Goal: Task Accomplishment & Management: Complete application form

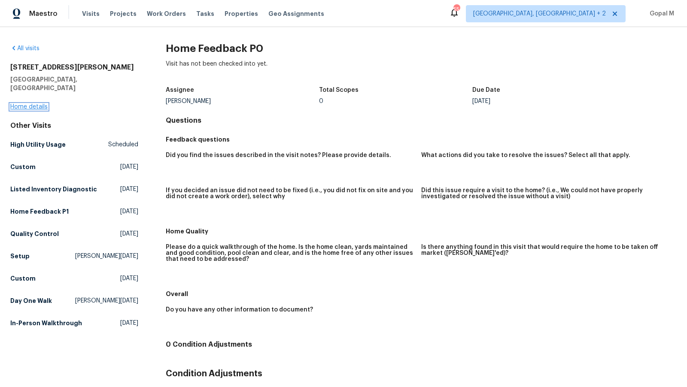
click at [37, 104] on link "Home details" at bounding box center [28, 107] width 37 height 6
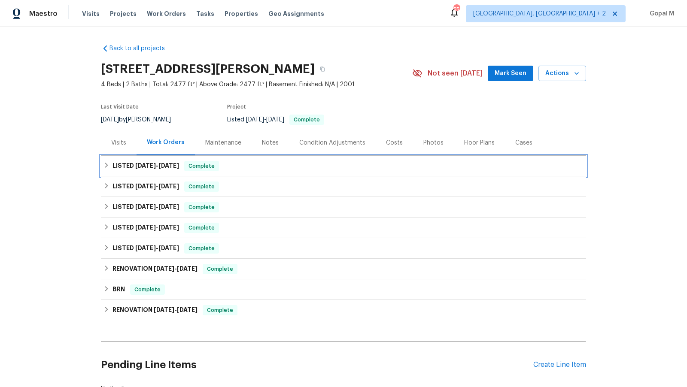
click at [208, 161] on div "Complete" at bounding box center [201, 166] width 35 height 10
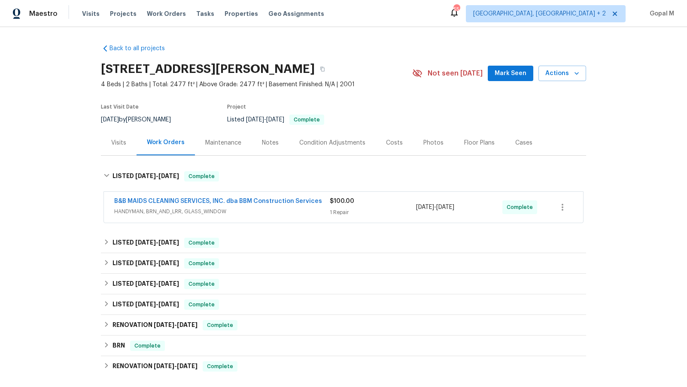
click at [269, 211] on span "HANDYMAN, BRN_AND_LRR, GLASS_WINDOW" at bounding box center [221, 211] width 215 height 9
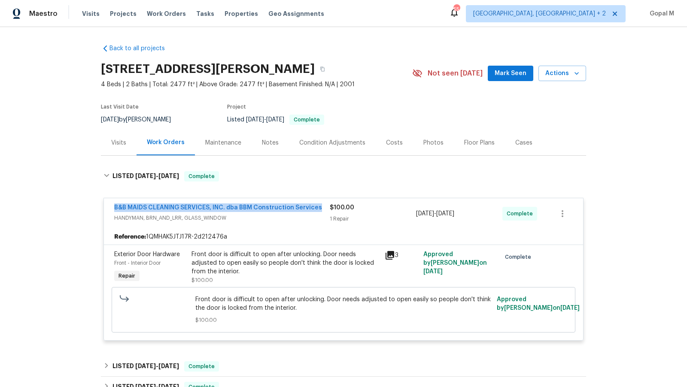
drag, startPoint x: 109, startPoint y: 208, endPoint x: 320, endPoint y: 211, distance: 211.1
click at [320, 211] on div "B&B MAIDS CLEANING SERVICES, INC. dba BBM Construction Services HANDYMAN, BRN_A…" at bounding box center [343, 213] width 479 height 31
copy link "B&B MAIDS CLEANING SERVICES, INC. dba BBM Construction Services"
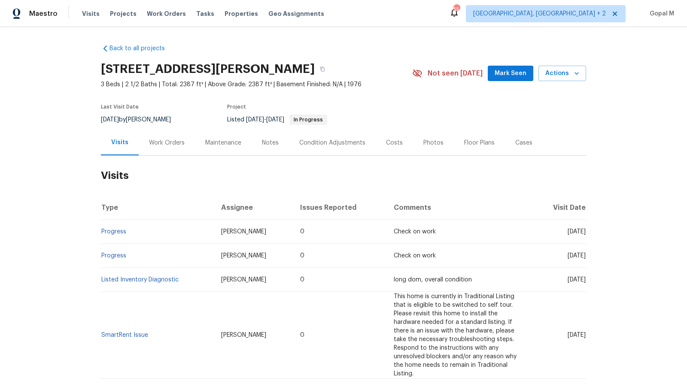
click at [158, 142] on div "Work Orders" at bounding box center [167, 143] width 36 height 9
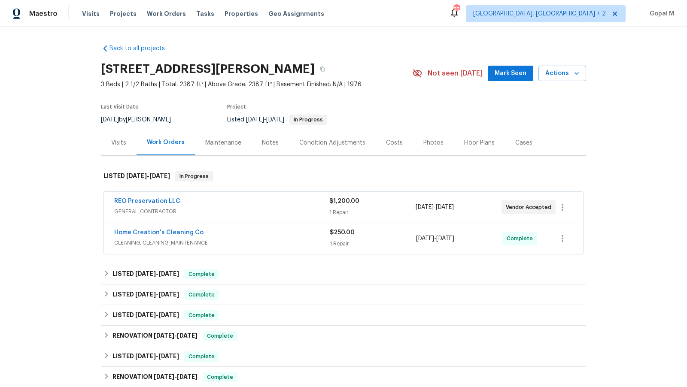
click at [235, 209] on span "GENERAL_CONTRACTOR" at bounding box center [221, 211] width 215 height 9
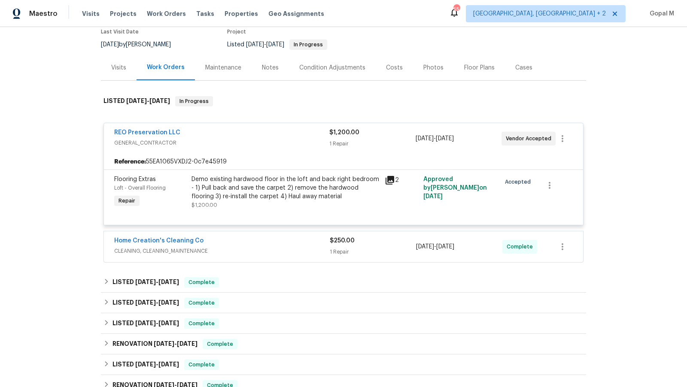
scroll to position [76, 0]
click at [272, 241] on div "Home Creation's Cleaning Co" at bounding box center [221, 241] width 215 height 10
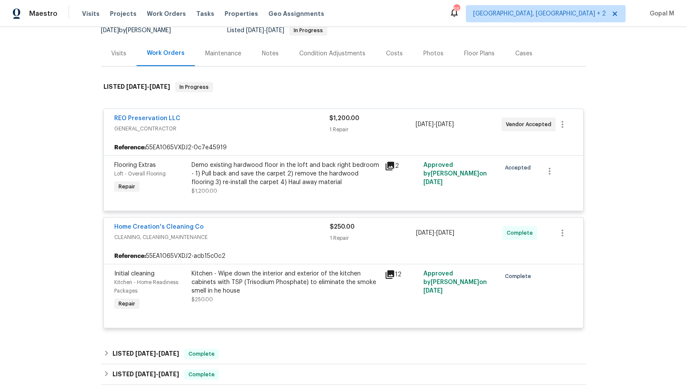
scroll to position [93, 0]
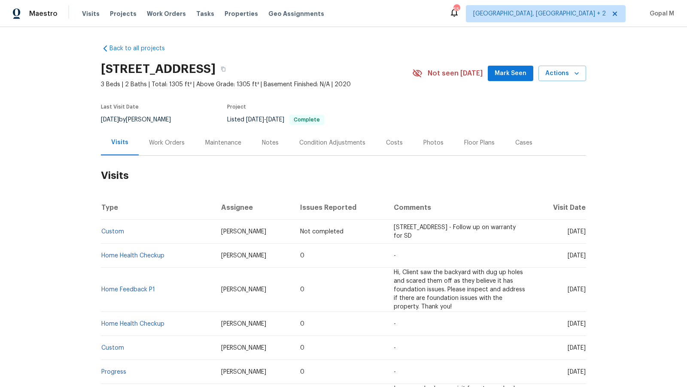
click at [177, 142] on div "Work Orders" at bounding box center [167, 143] width 36 height 9
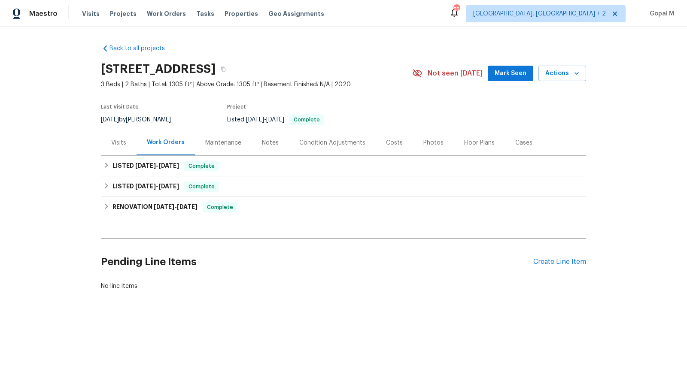
click at [114, 146] on div "Visits" at bounding box center [118, 143] width 15 height 9
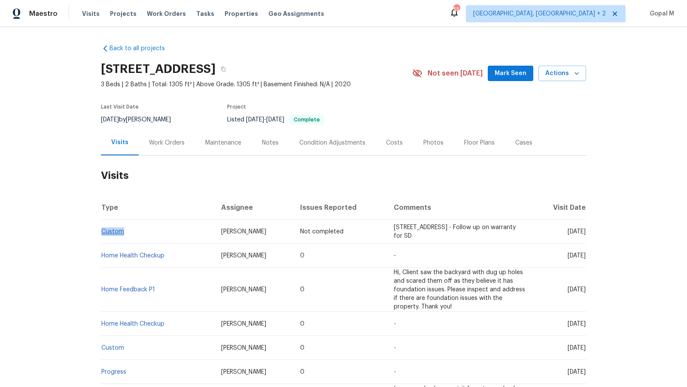
drag, startPoint x: 126, startPoint y: 232, endPoint x: 101, endPoint y: 234, distance: 25.4
click at [101, 234] on td "Custom" at bounding box center [157, 232] width 113 height 24
copy link "Custom"
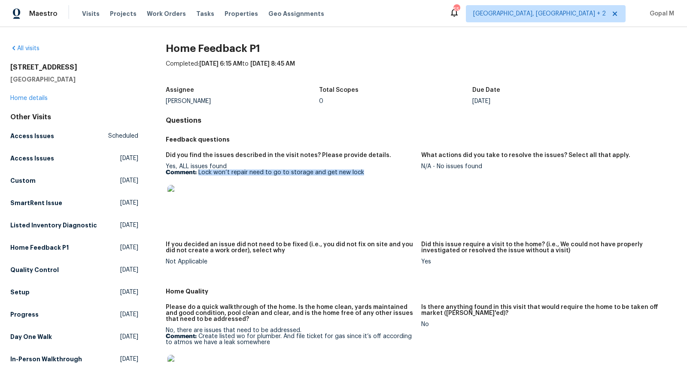
drag, startPoint x: 198, startPoint y: 173, endPoint x: 365, endPoint y: 174, distance: 167.3
click at [365, 174] on p "Comment: Lock won’t repair need to go to storage and get new lock" at bounding box center [290, 172] width 248 height 6
copy p "Lock won’t repair need to go to storage and get new lock"
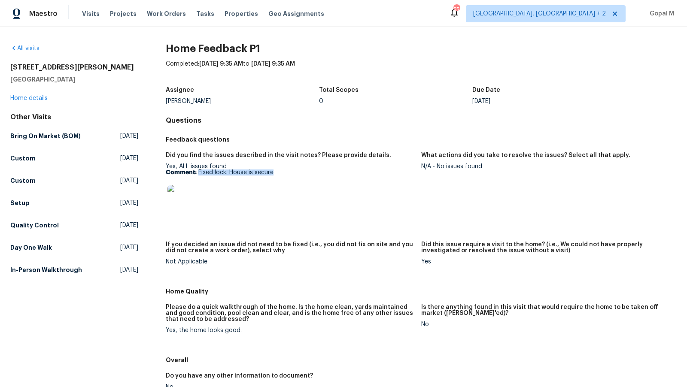
drag, startPoint x: 198, startPoint y: 173, endPoint x: 327, endPoint y: 174, distance: 129.2
click at [327, 174] on p "Comment: Fixed lock. House is secure" at bounding box center [290, 172] width 248 height 6
copy p "Fixed lock. House is secure"
drag, startPoint x: 436, startPoint y: 166, endPoint x: 538, endPoint y: 188, distance: 104.0
click at [538, 188] on figure "What actions did you take to resolve the issues? Select all that apply. N/A - N…" at bounding box center [548, 191] width 255 height 79
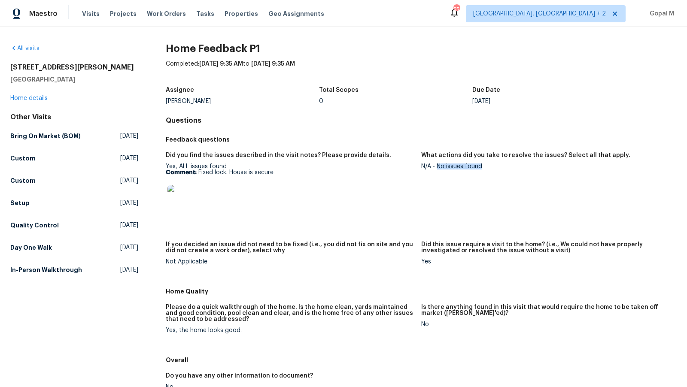
copy div "No issues found"
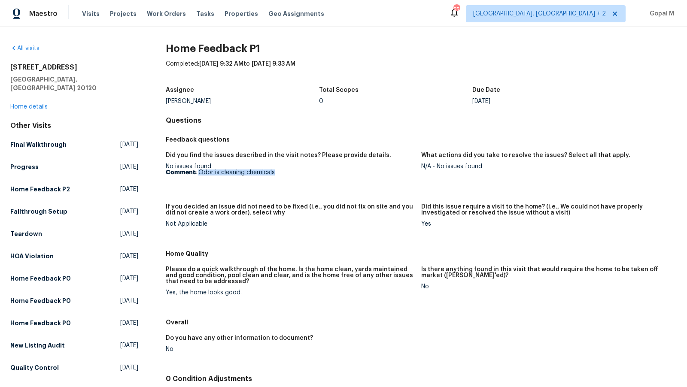
drag, startPoint x: 197, startPoint y: 172, endPoint x: 297, endPoint y: 172, distance: 100.0
click at [297, 172] on p "Comment: Odor is cleaning chemicals" at bounding box center [290, 172] width 248 height 6
copy p "Odor is cleaning chemicals"
drag, startPoint x: 437, startPoint y: 166, endPoint x: 505, endPoint y: 166, distance: 67.4
click at [505, 166] on div "N/A - No issues found" at bounding box center [545, 166] width 248 height 6
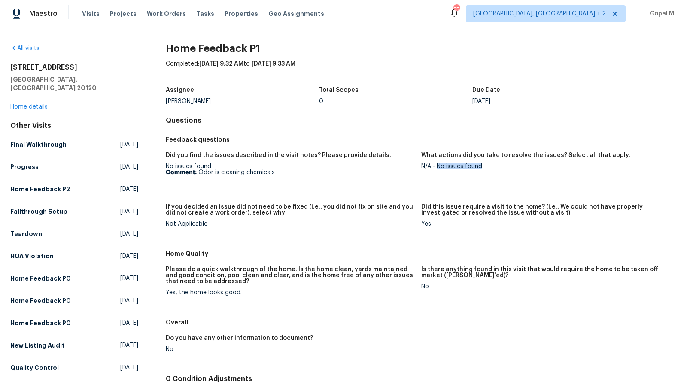
copy div "No issues found"
drag, startPoint x: 166, startPoint y: 293, endPoint x: 227, endPoint y: 299, distance: 61.6
click at [227, 299] on figure "Please do a quick walkthrough of the home. Is the home clean, yards maintained …" at bounding box center [293, 287] width 255 height 43
copy div "Yes, the home looks good."
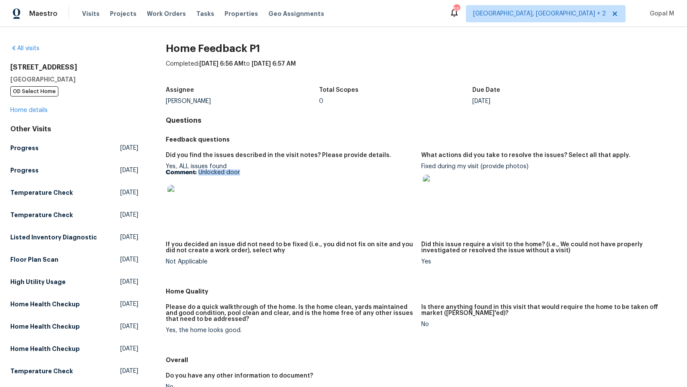
drag, startPoint x: 198, startPoint y: 171, endPoint x: 341, endPoint y: 176, distance: 142.6
click at [341, 176] on div "Yes, ALL issues found Comment: Unlocked door" at bounding box center [290, 190] width 248 height 54
copy p "Unlocked door"
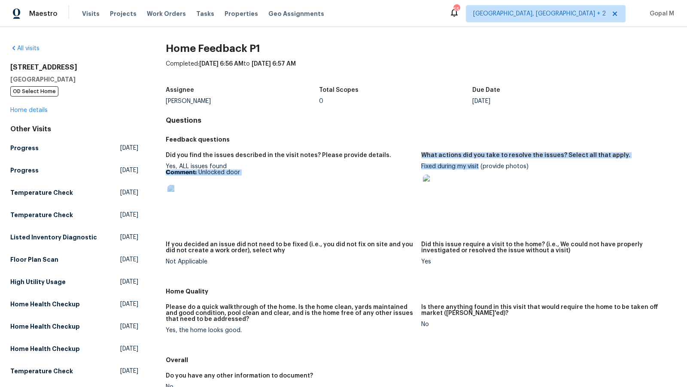
drag, startPoint x: 420, startPoint y: 165, endPoint x: 480, endPoint y: 166, distance: 59.7
click at [480, 166] on div "Did you find the issues described in the visit notes? Please provide details. Y…" at bounding box center [421, 215] width 511 height 136
click at [480, 166] on div "Fixed during my visit (provide photos)" at bounding box center [545, 185] width 248 height 44
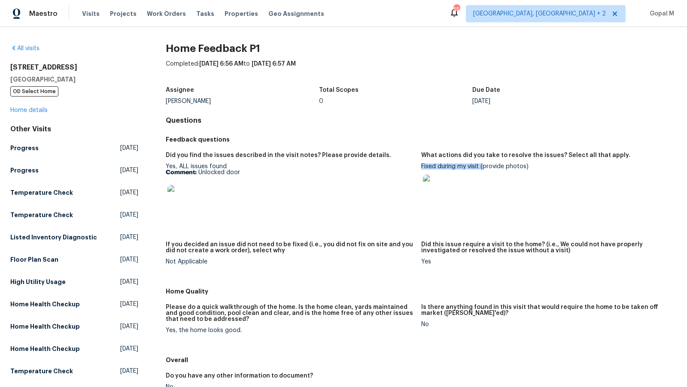
drag, startPoint x: 480, startPoint y: 166, endPoint x: 424, endPoint y: 166, distance: 55.4
click at [424, 166] on div "Fixed during my visit (provide photos)" at bounding box center [545, 185] width 248 height 44
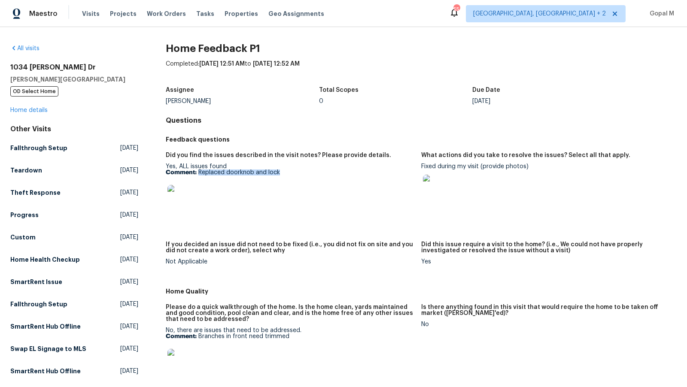
drag, startPoint x: 198, startPoint y: 173, endPoint x: 296, endPoint y: 173, distance: 98.3
click at [296, 173] on p "Comment: Replaced doorknob and lock" at bounding box center [290, 172] width 248 height 6
copy p "Replaced doorknob and lock"
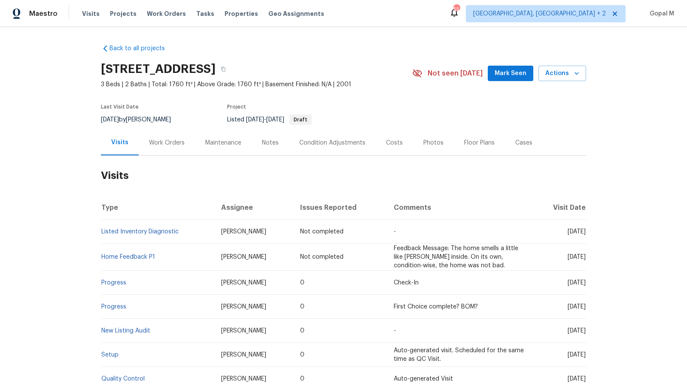
click at [156, 142] on div "Work Orders" at bounding box center [167, 143] width 36 height 9
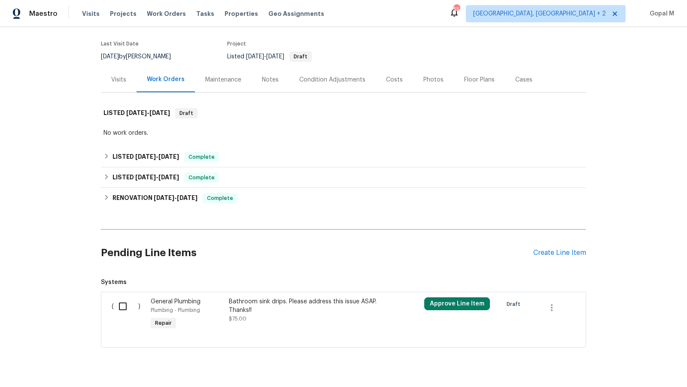
scroll to position [81, 0]
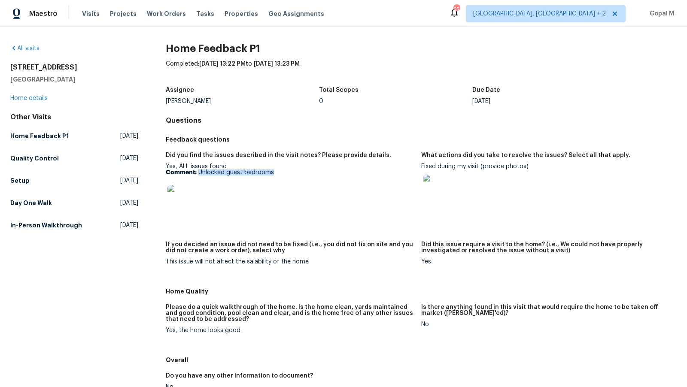
drag, startPoint x: 198, startPoint y: 170, endPoint x: 293, endPoint y: 176, distance: 95.0
click at [293, 176] on div "Yes, ALL issues found Comment: Unlocked guest bedrooms" at bounding box center [290, 190] width 248 height 54
copy p "Unlocked guest bedrooms"
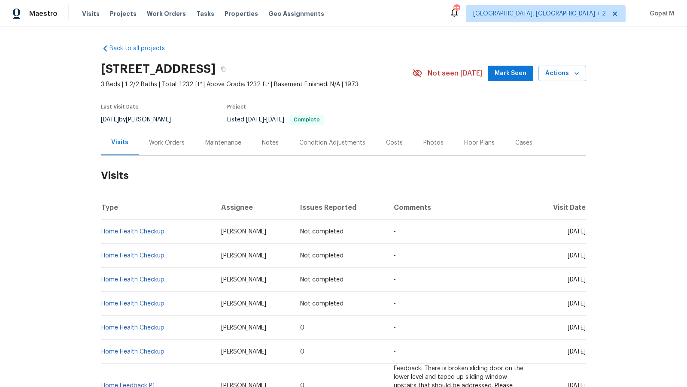
click at [170, 144] on div "Work Orders" at bounding box center [167, 143] width 36 height 9
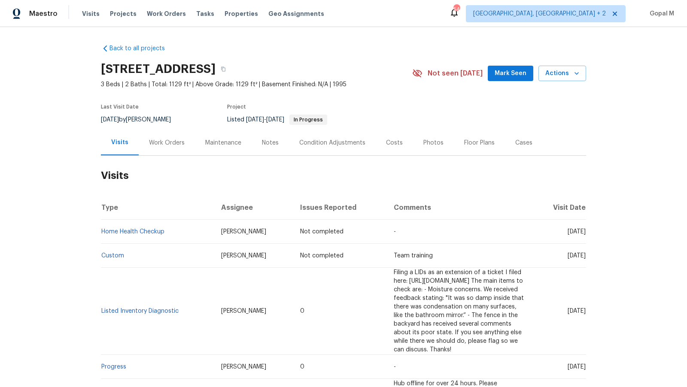
click at [160, 139] on div "Work Orders" at bounding box center [167, 143] width 36 height 9
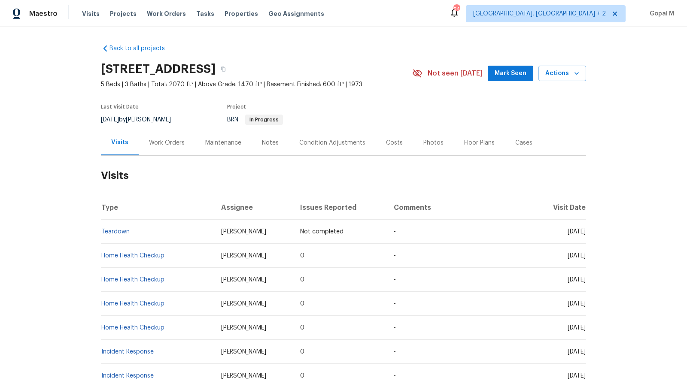
drag, startPoint x: 127, startPoint y: 120, endPoint x: 99, endPoint y: 120, distance: 27.9
click at [99, 120] on div "Back to all projects [STREET_ADDRESS] 5 Beds | 3 Baths | Total: 2070 ft² | Abov…" at bounding box center [343, 207] width 687 height 360
copy span "[DATE]"
click at [180, 145] on div "Work Orders" at bounding box center [167, 143] width 36 height 9
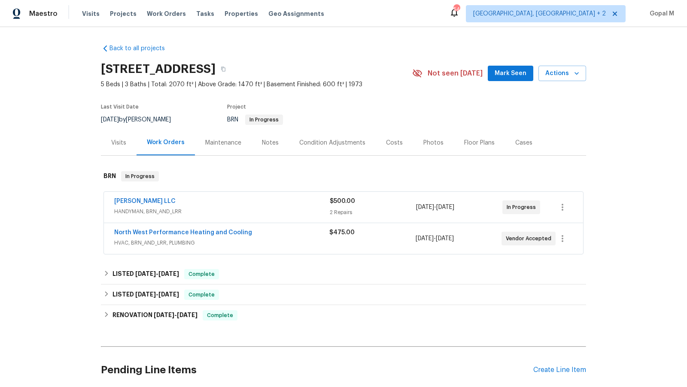
drag, startPoint x: 478, startPoint y: 206, endPoint x: 415, endPoint y: 209, distance: 63.1
click at [416, 209] on div "8/11/2025 - 8/14/2025" at bounding box center [459, 207] width 86 height 21
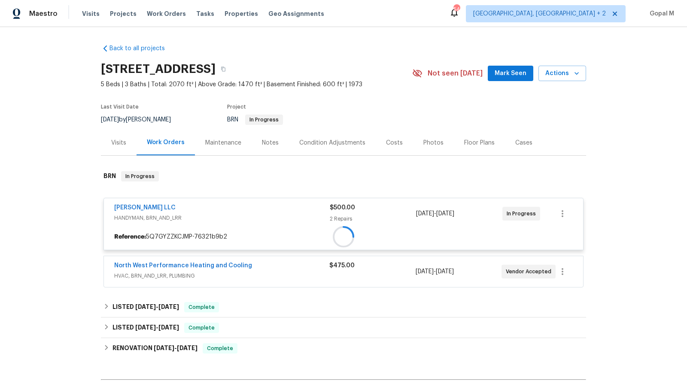
copy div "8/11/2025 - 8/14/2025"
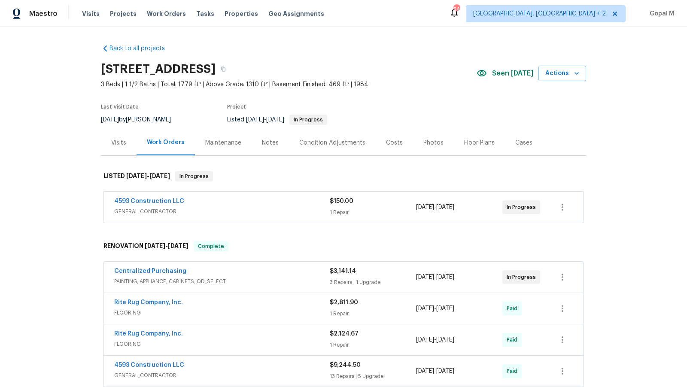
click at [242, 200] on div "4593 Construction LLC" at bounding box center [221, 202] width 215 height 10
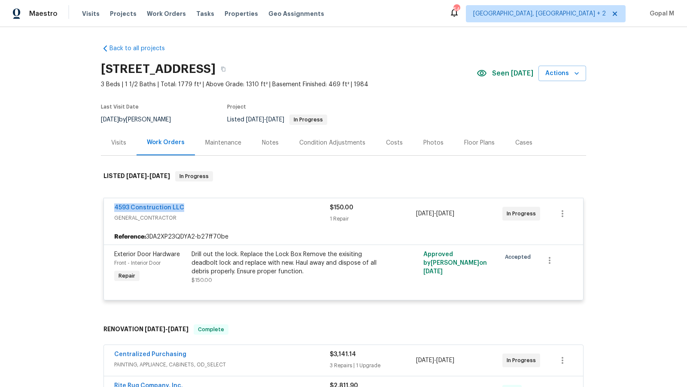
drag, startPoint x: 109, startPoint y: 206, endPoint x: 193, endPoint y: 206, distance: 83.7
click at [193, 206] on div "4593 Construction LLC GENERAL_CONTRACTOR $150.00 1 Repair 8/11/2025 - 8/12/2025…" at bounding box center [343, 213] width 479 height 31
copy link "4593 Construction LLC"
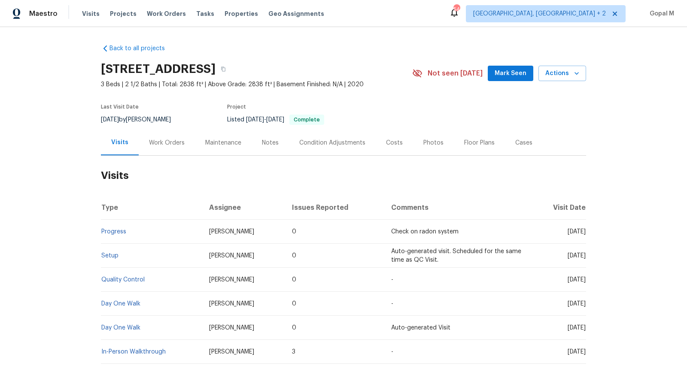
click at [169, 141] on div "Work Orders" at bounding box center [167, 143] width 36 height 9
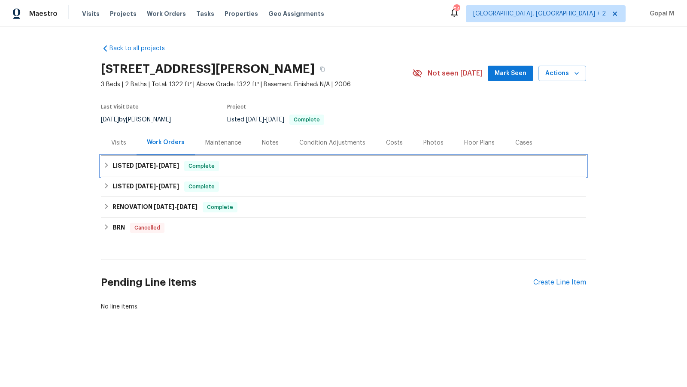
click at [208, 163] on span "Complete" at bounding box center [201, 166] width 33 height 9
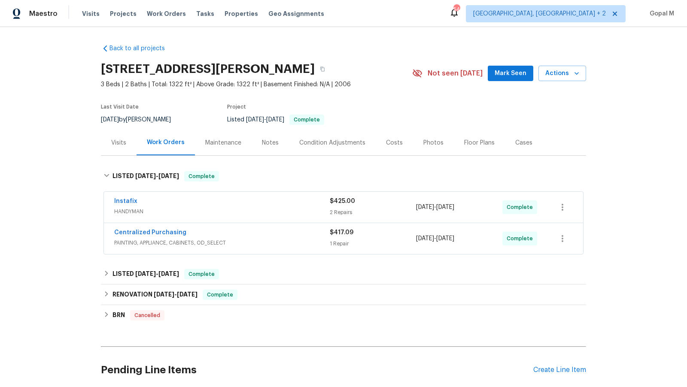
click at [115, 145] on div "Visits" at bounding box center [118, 143] width 15 height 9
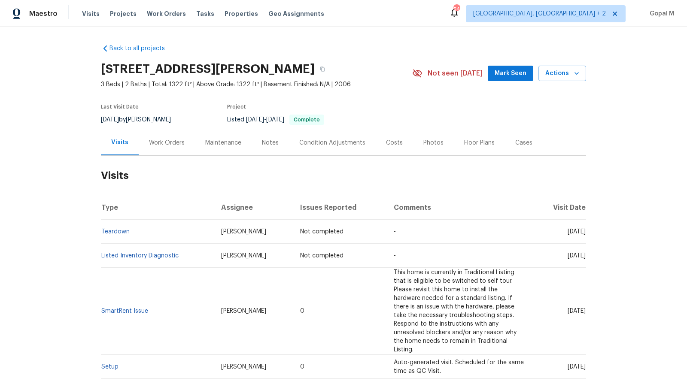
click at [169, 143] on div "Work Orders" at bounding box center [167, 143] width 36 height 9
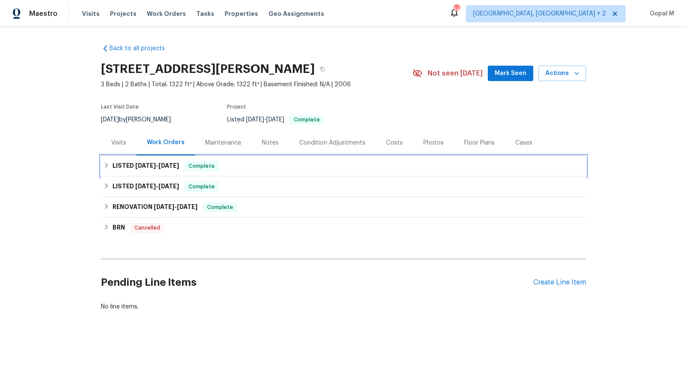
click at [221, 162] on div "LISTED 7/21/25 - 8/4/25 Complete" at bounding box center [343, 166] width 480 height 10
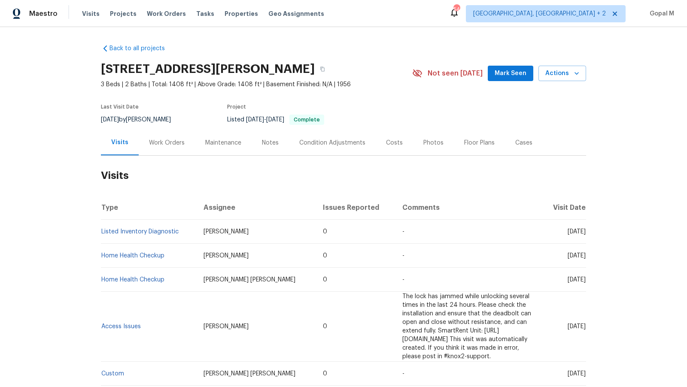
click at [171, 143] on div "Work Orders" at bounding box center [167, 143] width 36 height 9
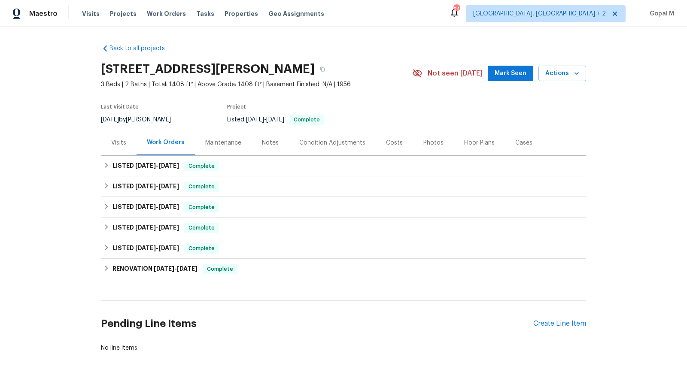
click at [117, 140] on div "Visits" at bounding box center [118, 143] width 15 height 9
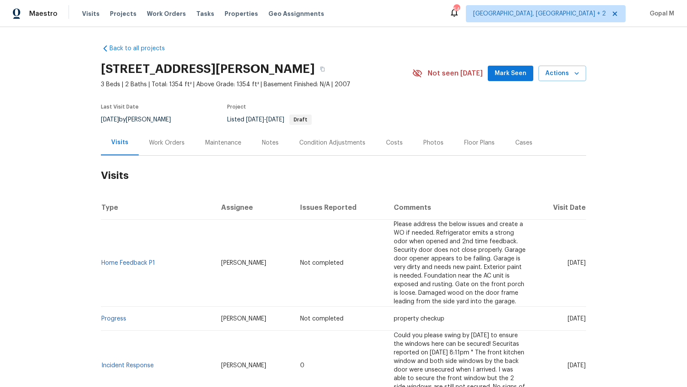
click at [177, 148] on div "Work Orders" at bounding box center [167, 142] width 56 height 25
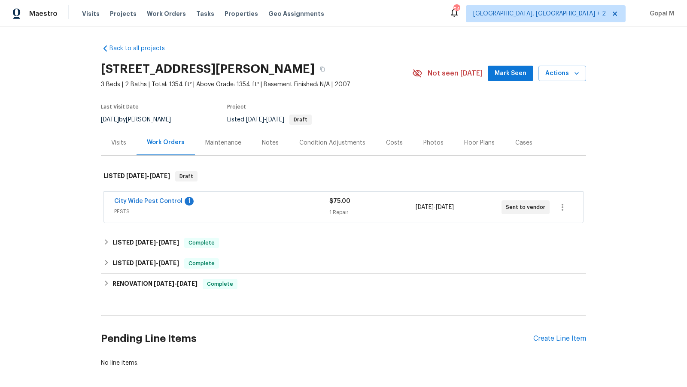
click at [242, 204] on div "City Wide Pest Control 1" at bounding box center [221, 202] width 215 height 10
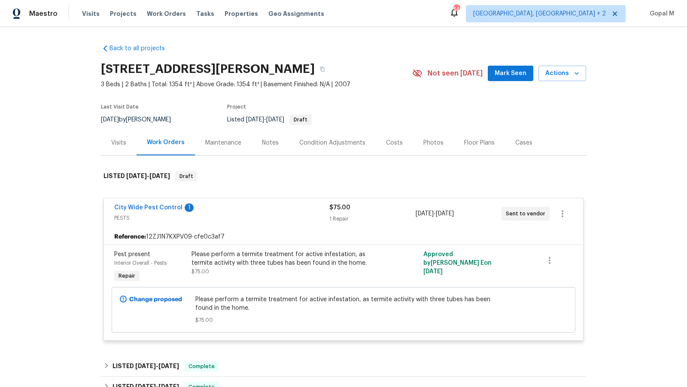
click at [115, 139] on div "Visits" at bounding box center [118, 143] width 15 height 9
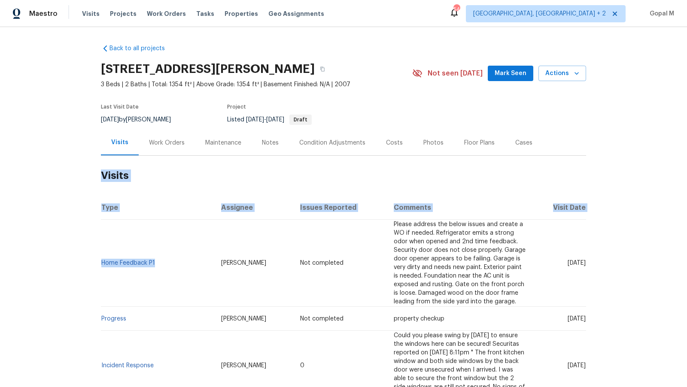
drag, startPoint x: 97, startPoint y: 256, endPoint x: 155, endPoint y: 257, distance: 57.9
click at [155, 257] on div "Back to all projects 6038 S Connie Ln, Gilbert, AZ 85298 3 Beds | 2 Baths | Tot…" at bounding box center [343, 207] width 687 height 360
click at [155, 257] on td "Home Feedback P1" at bounding box center [157, 263] width 113 height 87
drag, startPoint x: 155, startPoint y: 257, endPoint x: 102, endPoint y: 256, distance: 53.2
click at [102, 256] on td "Home Feedback P1" at bounding box center [157, 263] width 113 height 87
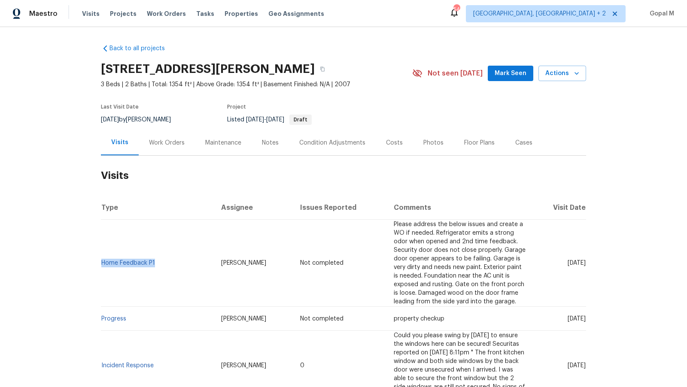
copy link "Home Feedback P1"
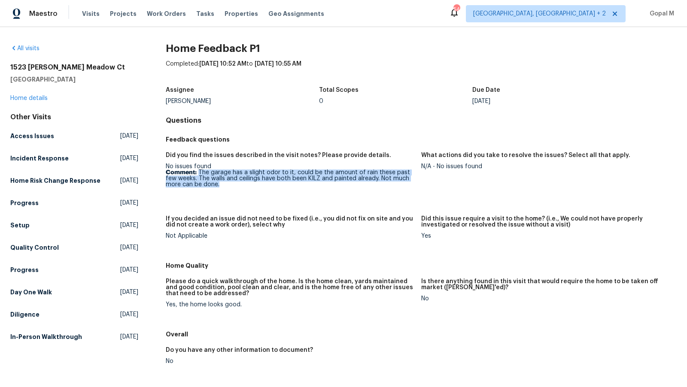
drag, startPoint x: 198, startPoint y: 171, endPoint x: 220, endPoint y: 185, distance: 25.7
click at [220, 185] on p "Comment: The garage has a slight odor to it, could be the amount of rain these …" at bounding box center [290, 178] width 248 height 18
copy p "The garage has a slight odor to it, could be the amount of rain these past few …"
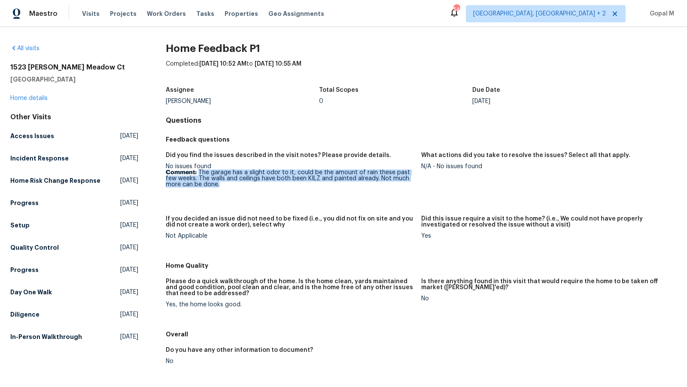
copy p "The garage has a slight odor to it, could be the amount of rain these past few …"
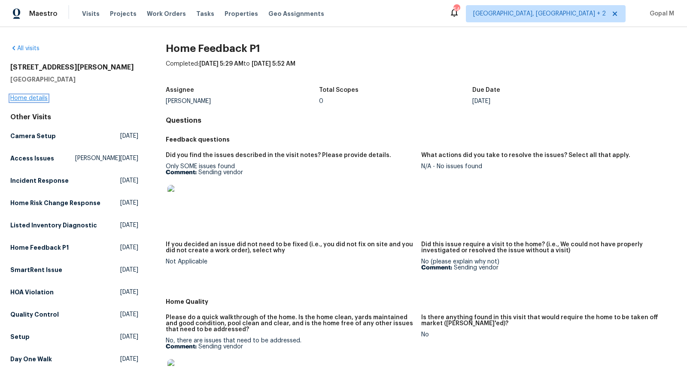
click at [35, 97] on link "Home details" at bounding box center [28, 98] width 37 height 6
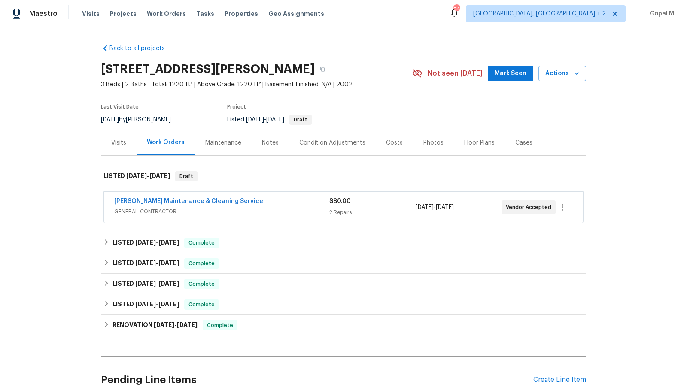
click at [287, 211] on span "GENERAL_CONTRACTOR" at bounding box center [221, 211] width 215 height 9
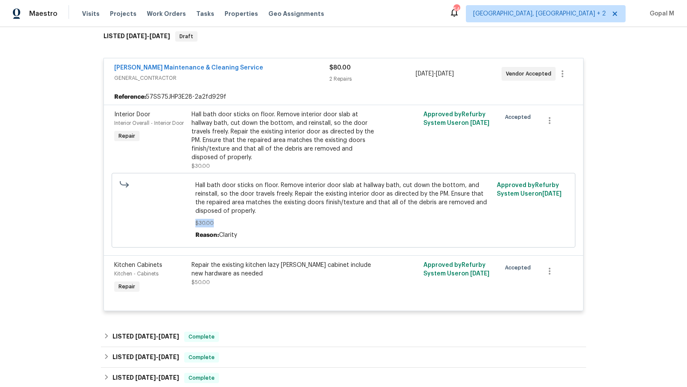
drag, startPoint x: 287, startPoint y: 210, endPoint x: 287, endPoint y: 205, distance: 4.7
click at [287, 205] on div "Hall bath door sticks on floor. Remove interior door slab at hallway bath, cut …" at bounding box center [343, 210] width 297 height 58
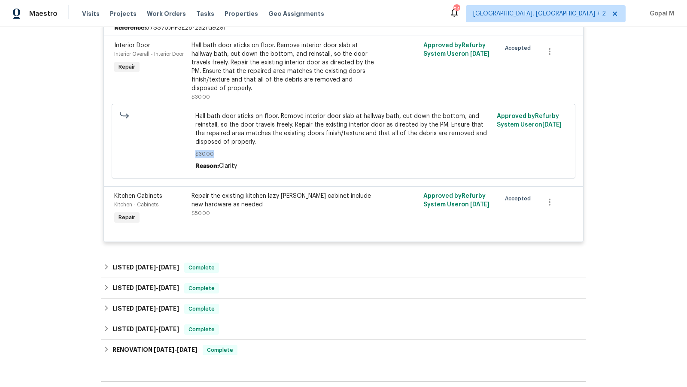
scroll to position [199, 0]
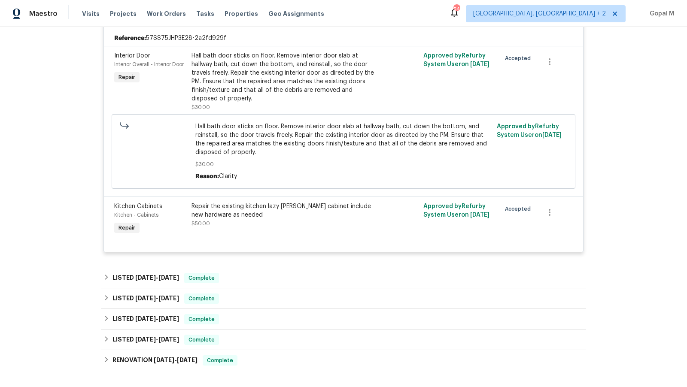
click at [288, 210] on div "Repair the existing kitchen lazy susan cabinet include new hardware as needed $…" at bounding box center [285, 215] width 188 height 26
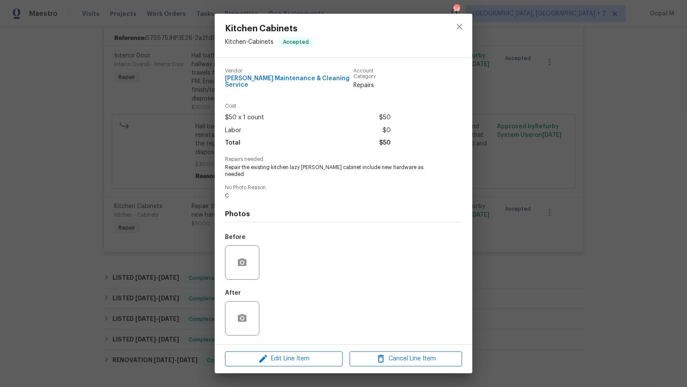
click at [117, 176] on div "Kitchen Cabinets Kitchen - Cabinets Accepted Vendor Baker's Maintenance & Clean…" at bounding box center [343, 193] width 687 height 387
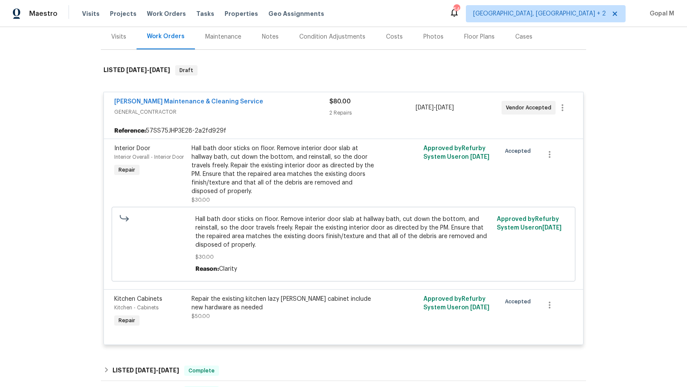
scroll to position [106, 0]
drag, startPoint x: 109, startPoint y: 103, endPoint x: 235, endPoint y: 103, distance: 125.7
click at [235, 103] on div "Baker's Maintenance & Cleaning Service GENERAL_CONTRACTOR $80.00 2 Repairs 8/11…" at bounding box center [343, 108] width 479 height 31
copy link "Baker's Maintenance & Cleaning Service"
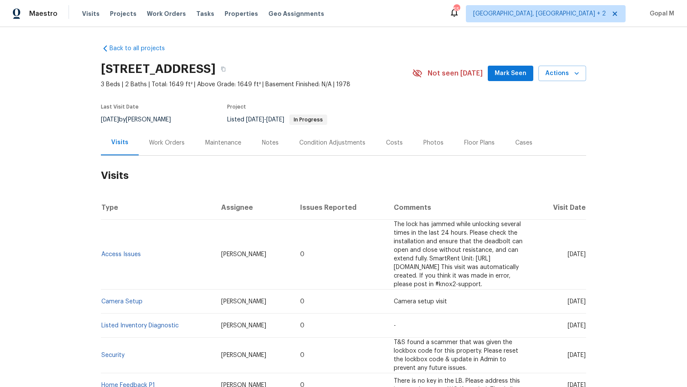
click at [160, 145] on div "Work Orders" at bounding box center [167, 143] width 36 height 9
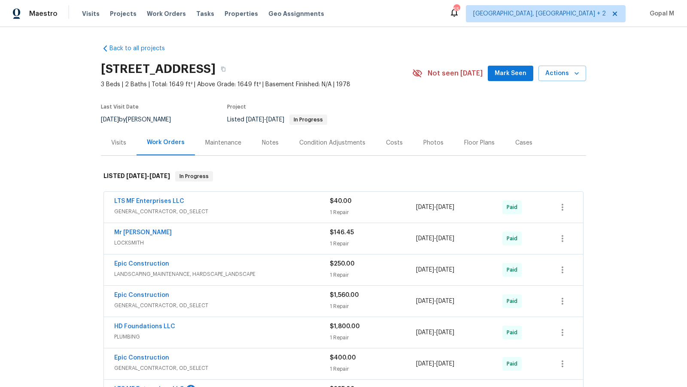
click at [515, 144] on div "Cases" at bounding box center [523, 143] width 17 height 9
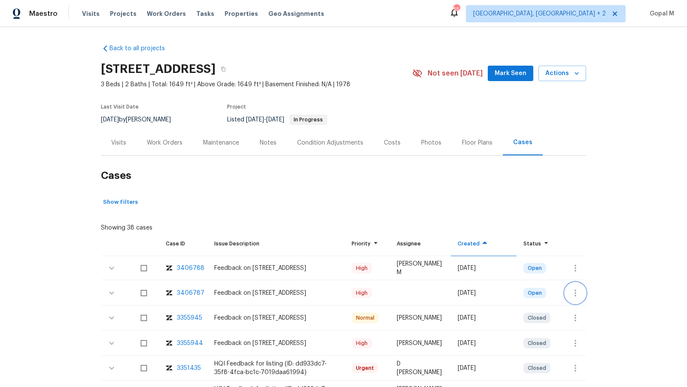
click at [572, 290] on icon "button" at bounding box center [575, 293] width 10 height 10
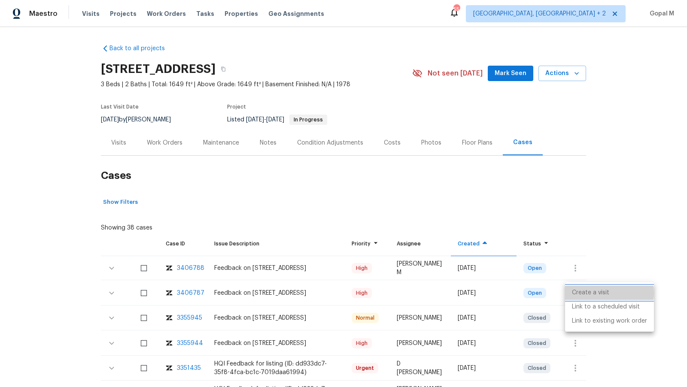
click at [585, 293] on li "Create a visit" at bounding box center [609, 293] width 89 height 14
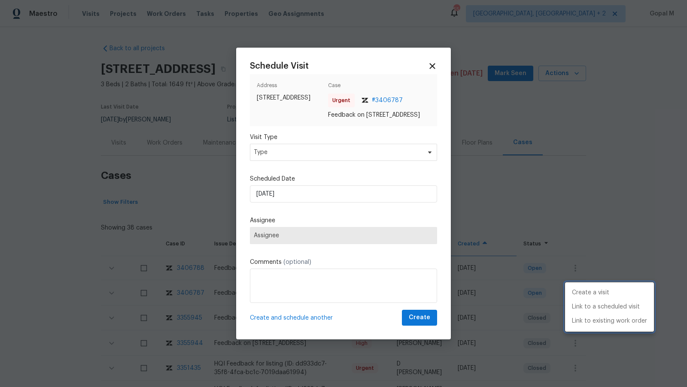
click at [318, 160] on div at bounding box center [343, 193] width 687 height 387
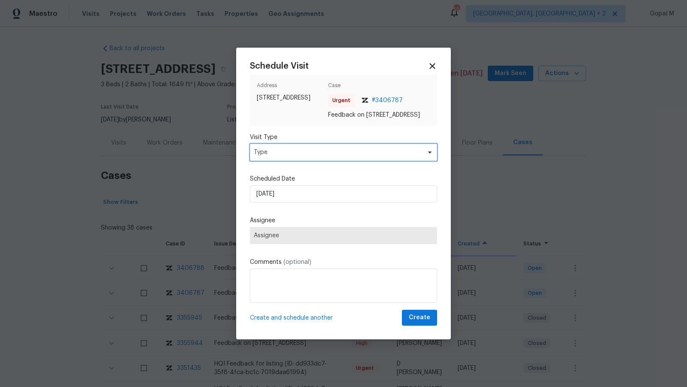
click at [318, 157] on span "Type" at bounding box center [337, 152] width 167 height 9
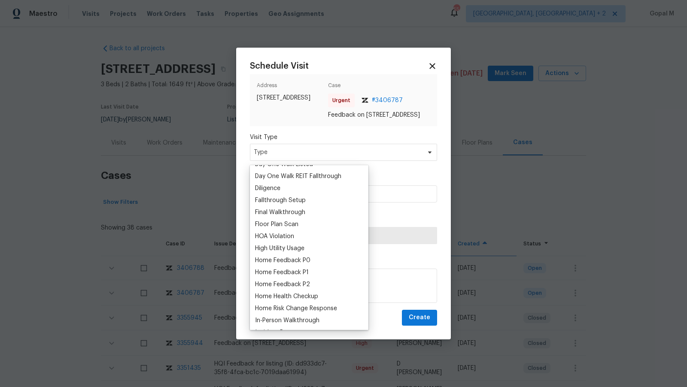
scroll to position [179, 0]
click at [298, 271] on div "Home Feedback P1" at bounding box center [282, 270] width 54 height 9
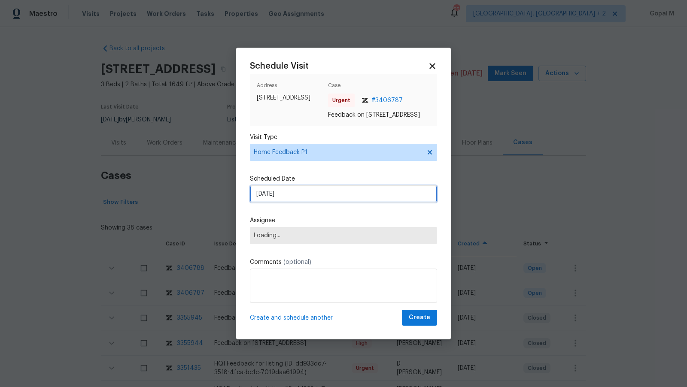
click at [321, 195] on input "11/08/2025" at bounding box center [343, 193] width 187 height 17
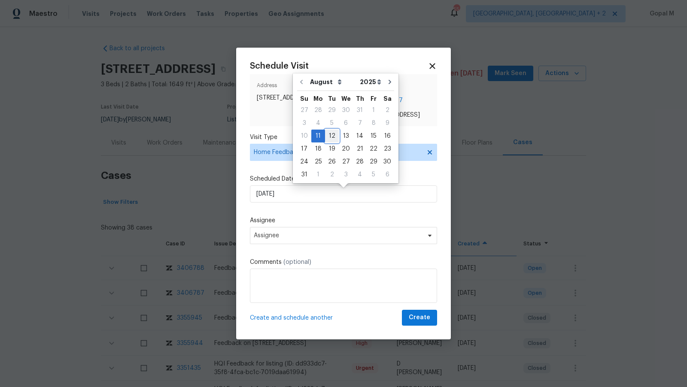
click at [327, 135] on div "12" at bounding box center [332, 136] width 14 height 12
type input "12/08/2025"
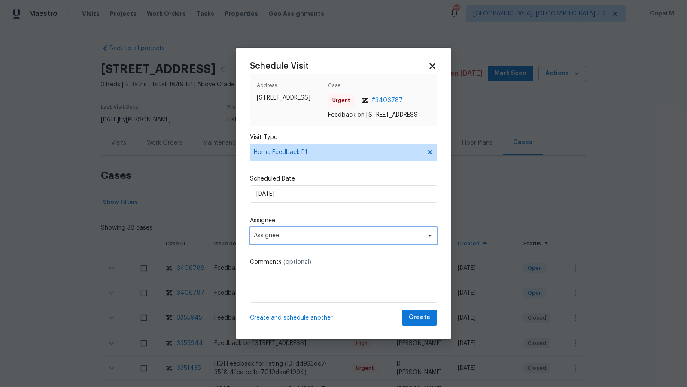
click at [307, 239] on span "Assignee" at bounding box center [338, 235] width 168 height 7
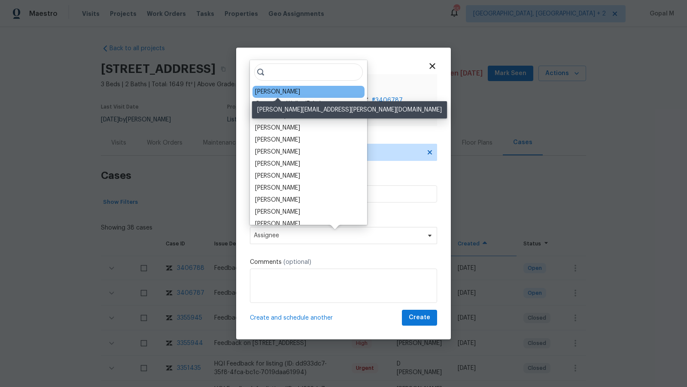
click at [292, 93] on div "Andrew Kempka" at bounding box center [277, 92] width 45 height 9
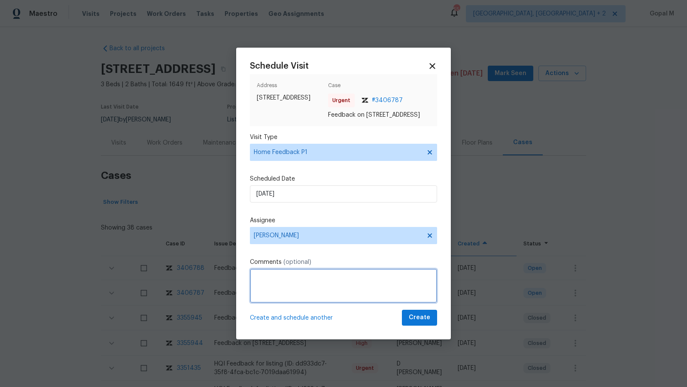
click at [314, 287] on textarea at bounding box center [343, 286] width 187 height 34
paste textarea "Garage door would not open"
type textarea "The Garage door would not open. Please address this issue and create a WO if ne…"
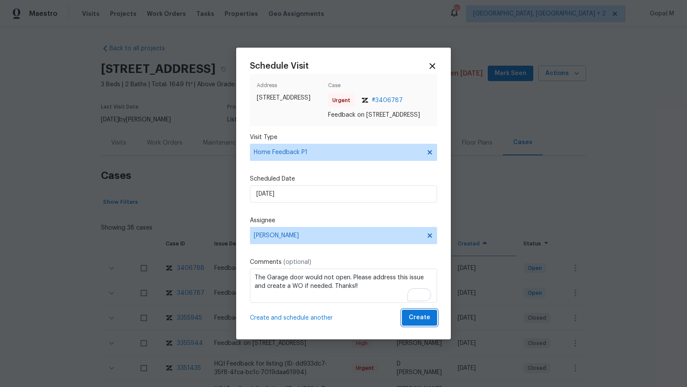
click at [418, 323] on span "Create" at bounding box center [418, 317] width 21 height 11
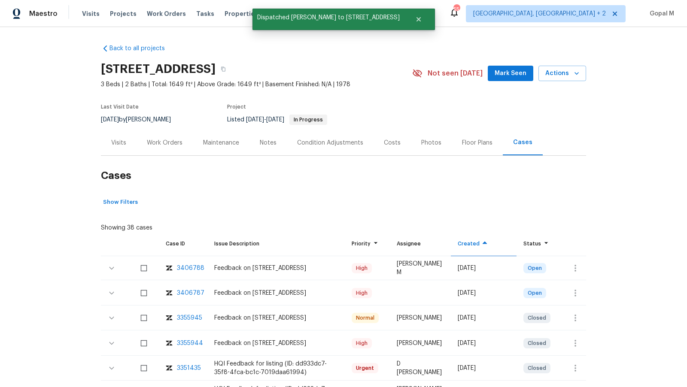
click at [118, 148] on div "Visits" at bounding box center [119, 142] width 36 height 25
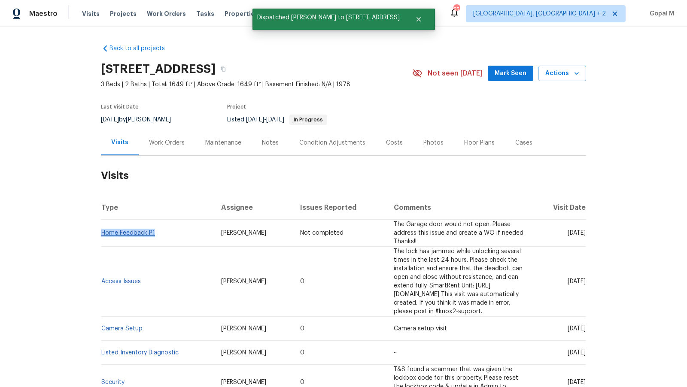
drag, startPoint x: 156, startPoint y: 230, endPoint x: 103, endPoint y: 230, distance: 53.2
click at [103, 230] on td "Home Feedback P1" at bounding box center [157, 233] width 113 height 27
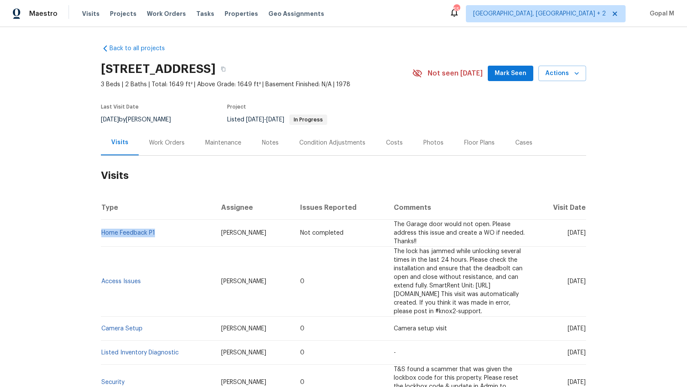
copy link "Home Feedback P1"
drag, startPoint x: 128, startPoint y: 120, endPoint x: 98, endPoint y: 120, distance: 29.6
click at [98, 120] on div "Back to all projects 2340 Bluebird Ct, Grapevine, TX 76051 3 Beds | 2 Baths | T…" at bounding box center [343, 207] width 687 height 360
copy span "7/29/2025"
click at [159, 142] on div "Work Orders" at bounding box center [167, 143] width 36 height 9
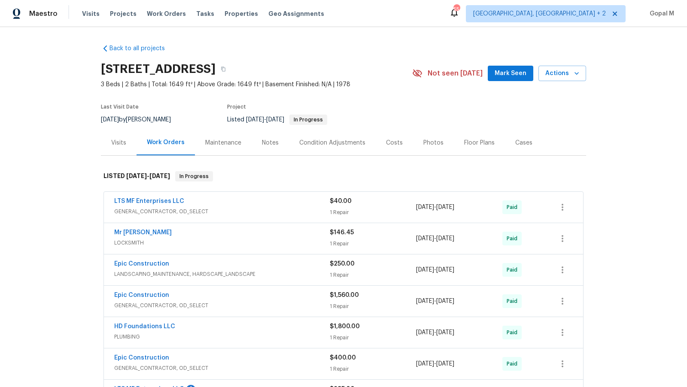
drag, startPoint x: 478, startPoint y: 207, endPoint x: 417, endPoint y: 208, distance: 60.9
click at [417, 207] on div "1/16/2025 - 1/21/2025" at bounding box center [459, 207] width 86 height 21
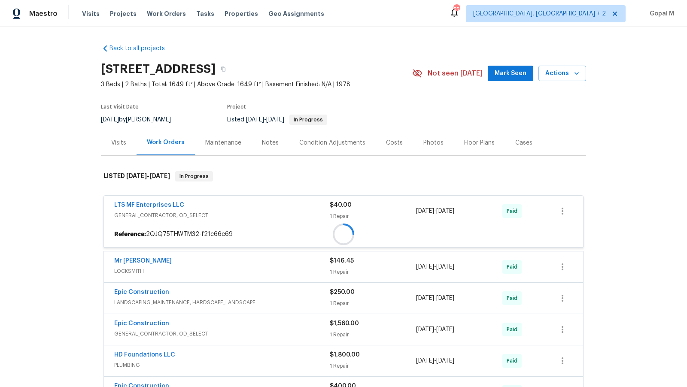
copy span "1/16/2025 - 1/21/2025"
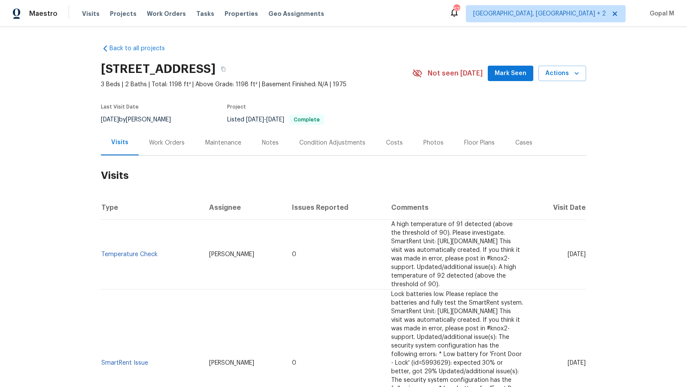
click at [173, 140] on div "Work Orders" at bounding box center [167, 143] width 36 height 9
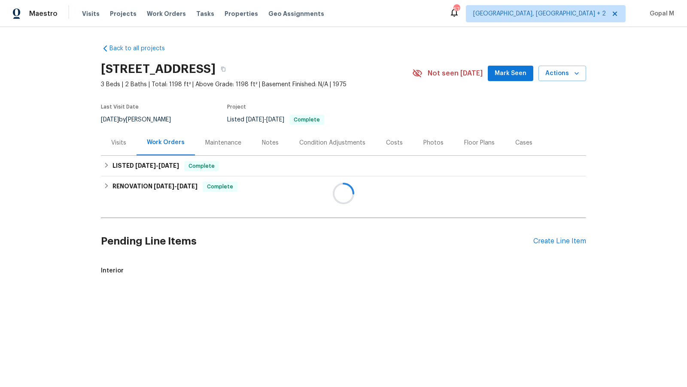
click at [116, 145] on div at bounding box center [343, 193] width 687 height 387
